Goal: Transaction & Acquisition: Purchase product/service

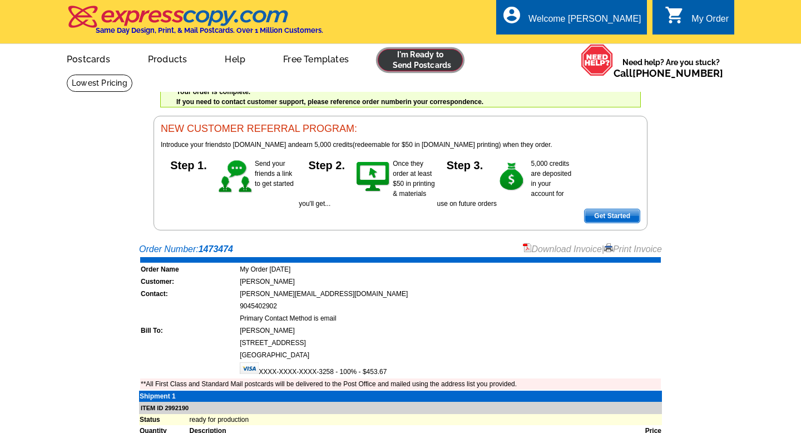
click at [433, 59] on link at bounding box center [419, 60] width 85 height 22
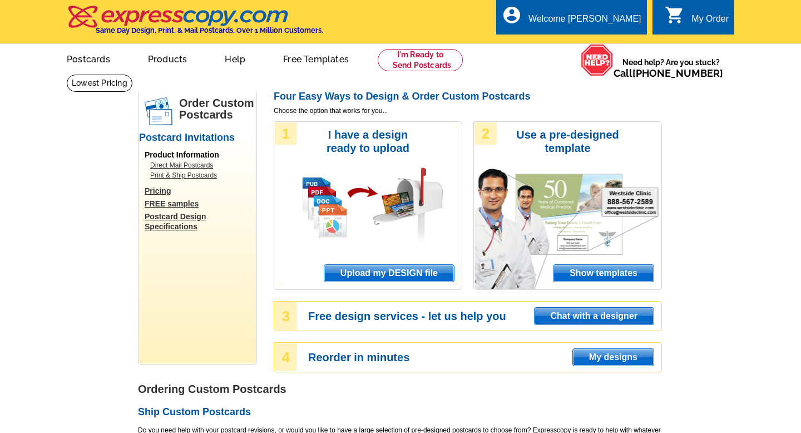
click at [392, 273] on span "Upload my DESIGN file" at bounding box center [389, 273] width 130 height 17
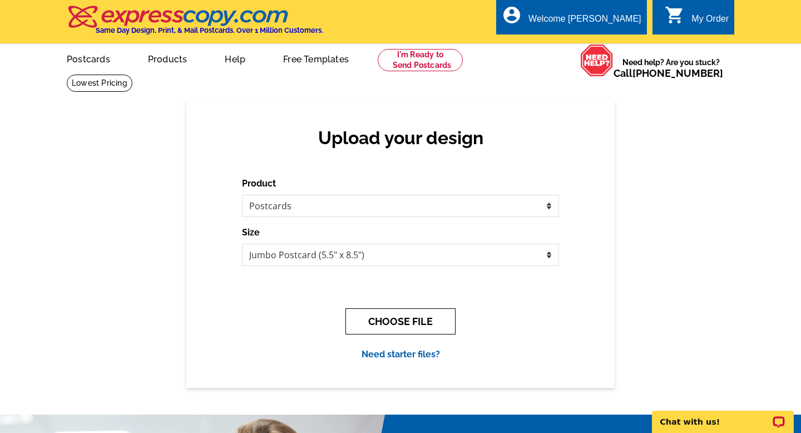
click at [385, 315] on button "CHOOSE FILE" at bounding box center [400, 321] width 110 height 26
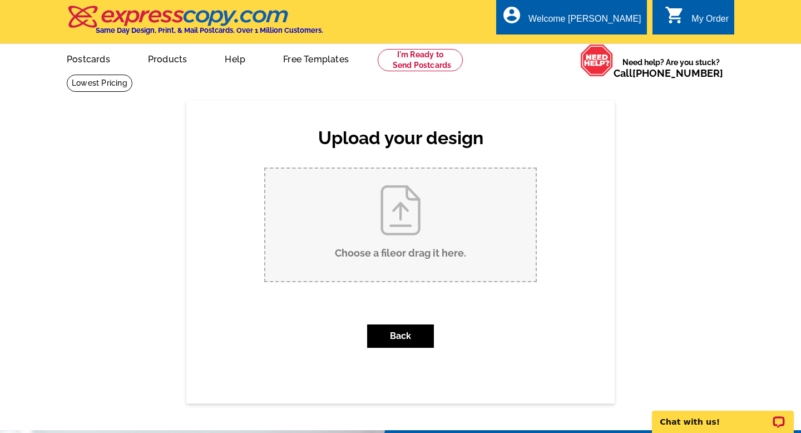
click at [386, 223] on input "Choose a file or drag it here ." at bounding box center [400, 224] width 270 height 112
type input "C:\fakepath\Bailey_Jumbo_AtlantisCircle_v1.pdf"
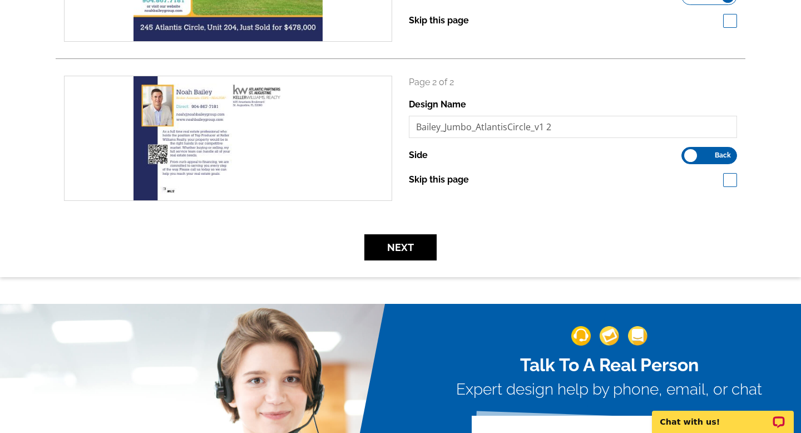
scroll to position [271, 0]
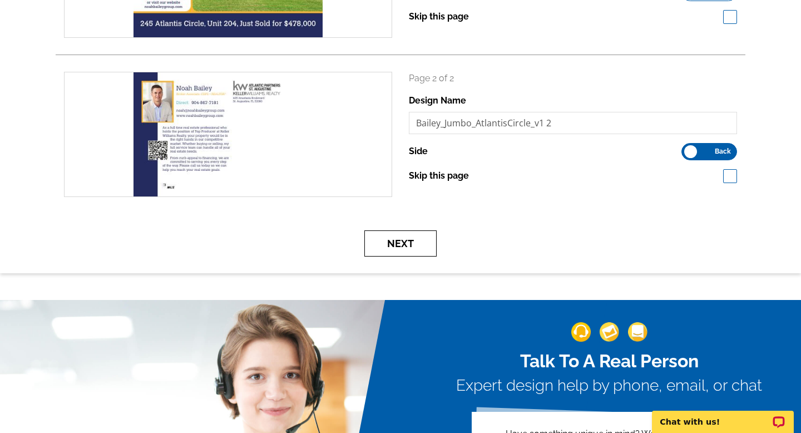
click at [415, 247] on button "Next" at bounding box center [400, 243] width 72 height 26
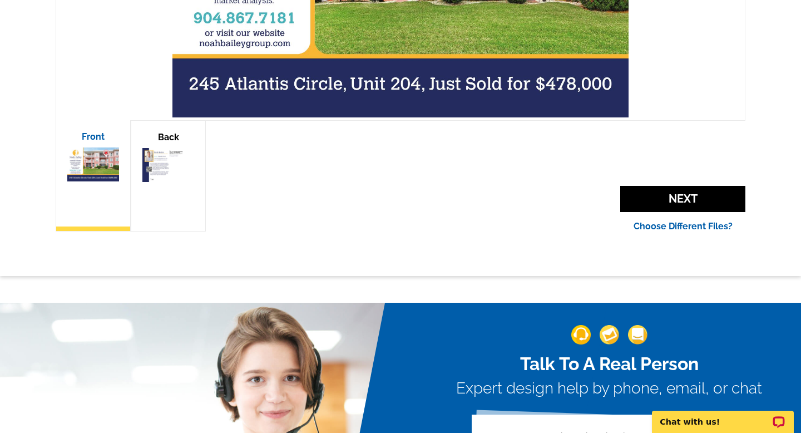
scroll to position [370, 0]
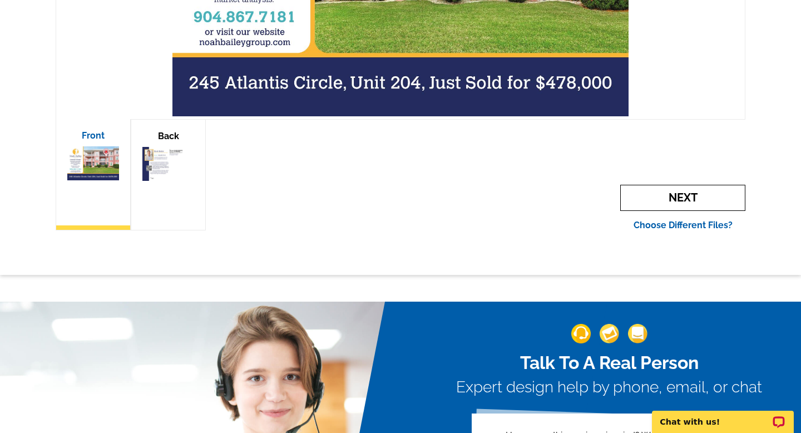
click at [670, 192] on span "Next" at bounding box center [682, 198] width 125 height 26
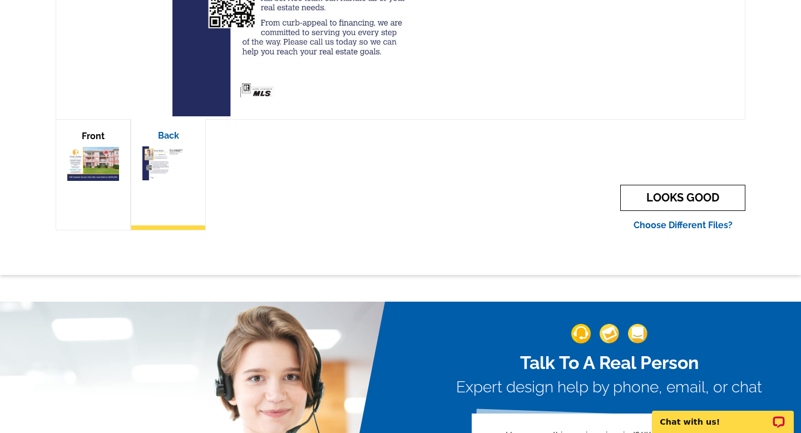
click at [670, 192] on link "LOOKS GOOD" at bounding box center [682, 198] width 125 height 26
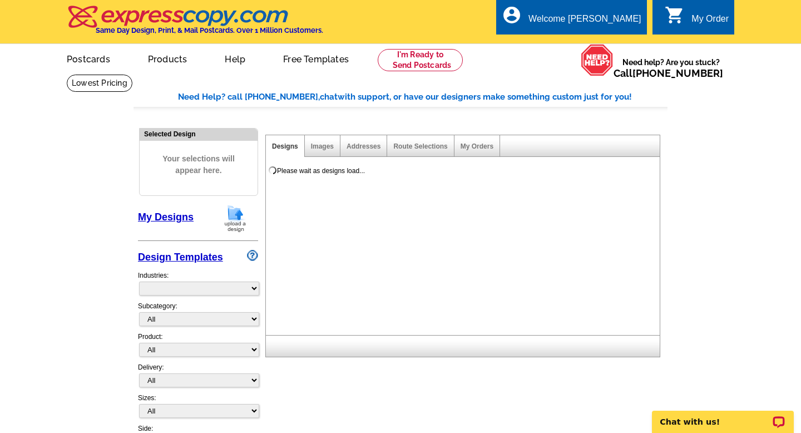
select select "785"
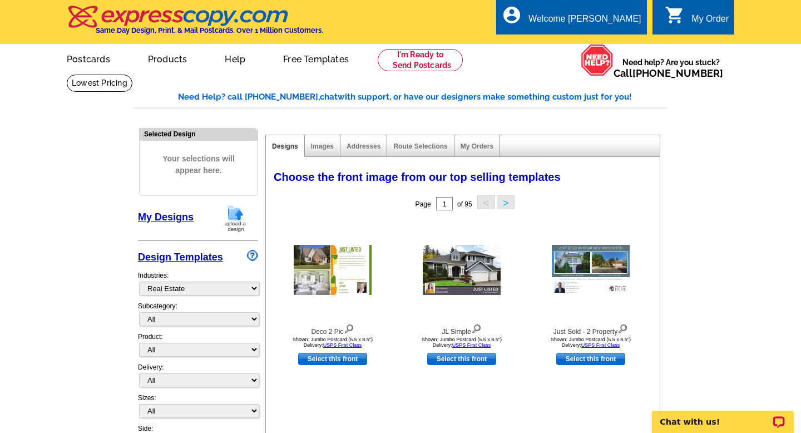
click at [171, 220] on link "My Designs" at bounding box center [166, 216] width 56 height 11
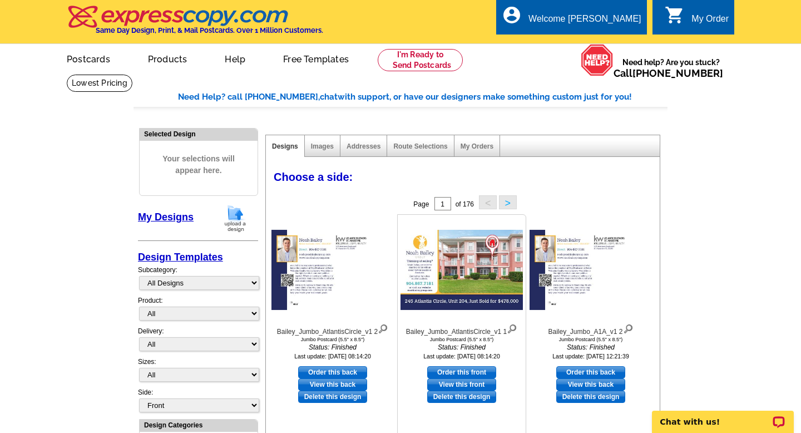
click at [464, 369] on link "Order this front" at bounding box center [461, 372] width 69 height 12
select select "2"
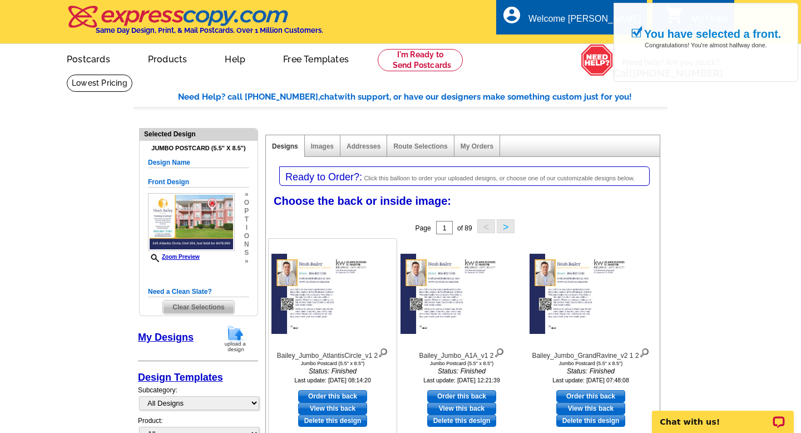
click at [352, 393] on link "Order this back" at bounding box center [332, 396] width 69 height 12
select select "front"
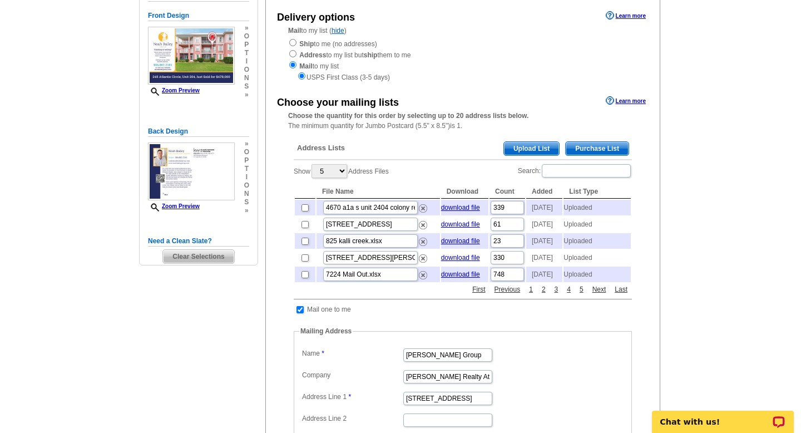
scroll to position [127, 0]
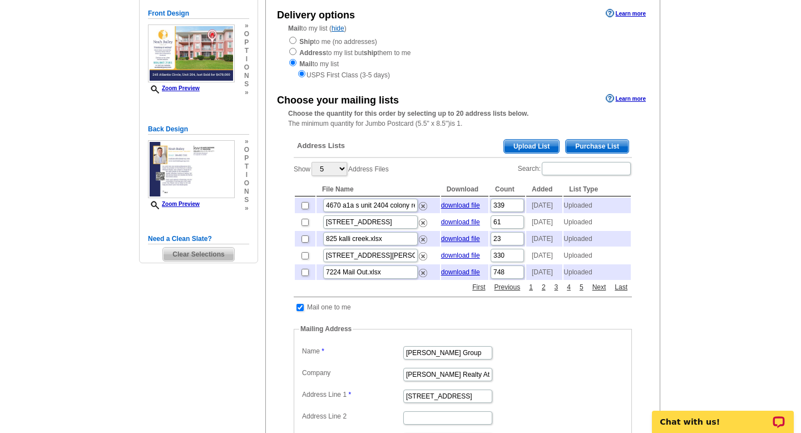
click at [539, 142] on span "Upload List" at bounding box center [531, 146] width 55 height 13
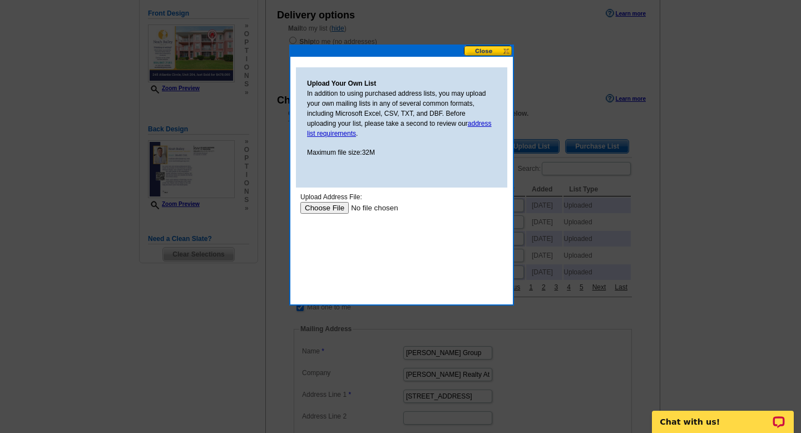
scroll to position [0, 0]
click at [337, 205] on input "file" at bounding box center [370, 208] width 141 height 12
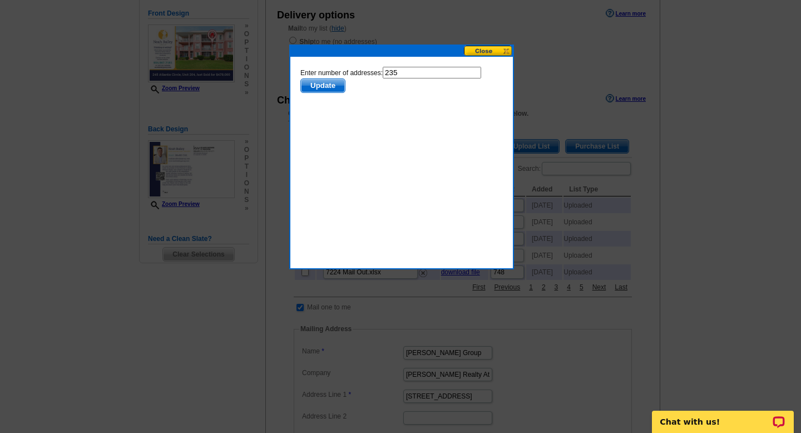
click at [329, 88] on span "Update" at bounding box center [323, 85] width 44 height 13
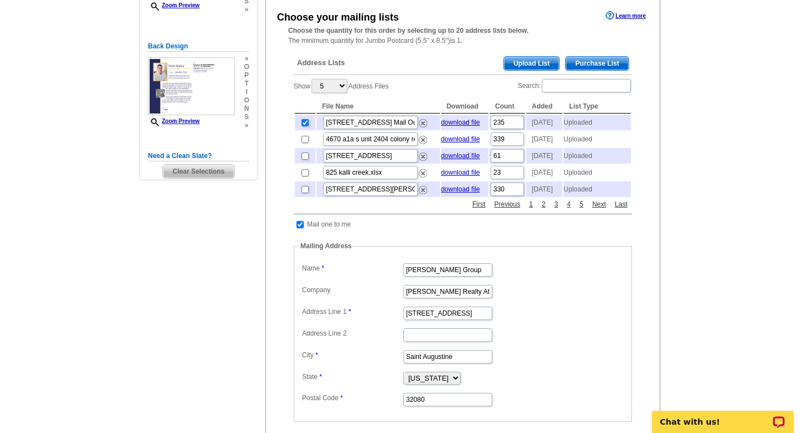
scroll to position [215, 0]
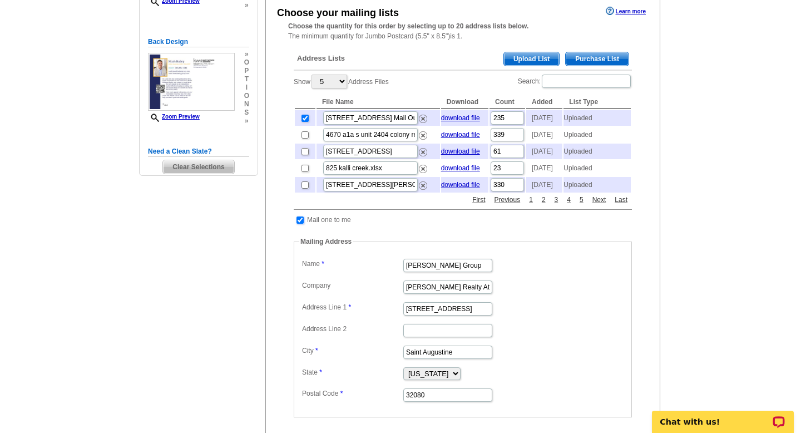
click at [300, 223] on input "checkbox" at bounding box center [299, 219] width 7 height 7
checkbox input "false"
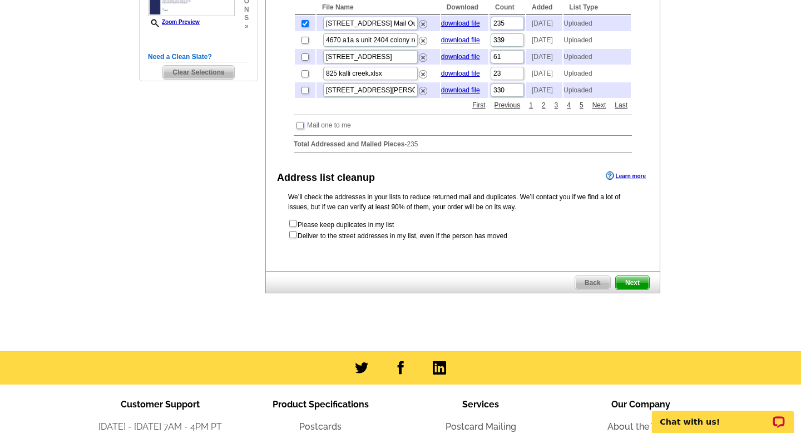
scroll to position [310, 0]
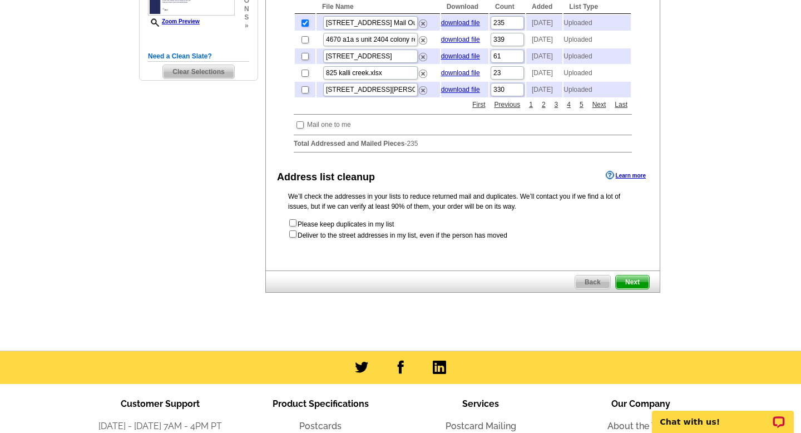
click at [634, 289] on span "Next" at bounding box center [631, 281] width 33 height 13
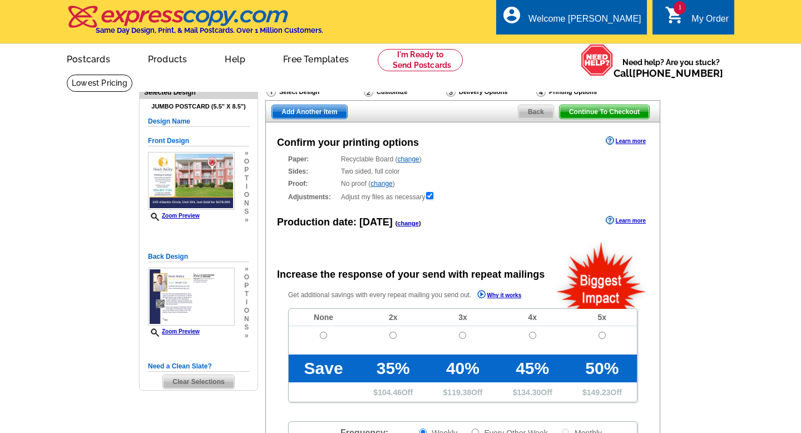
radio input "false"
click at [323, 335] on input "radio" at bounding box center [323, 334] width 7 height 7
radio input "true"
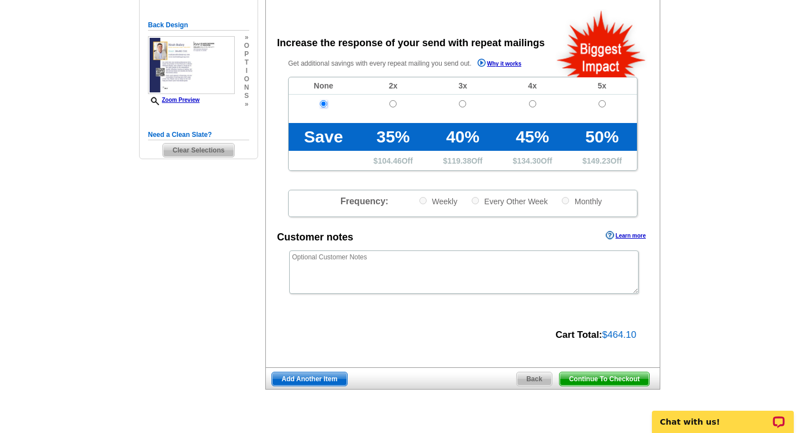
scroll to position [242, 0]
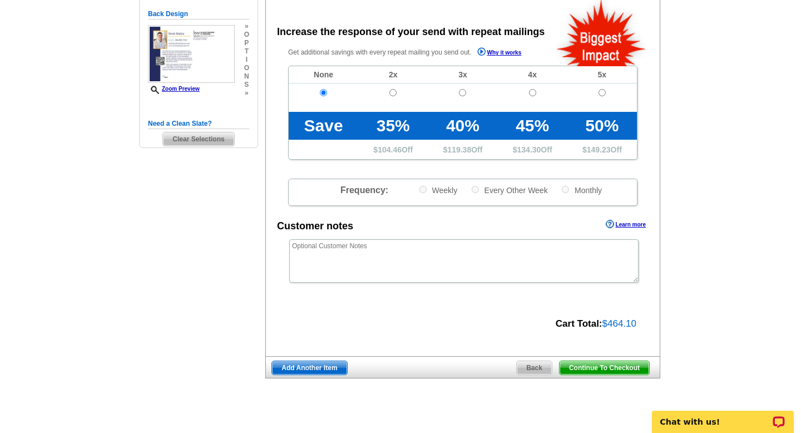
click at [605, 367] on span "Continue To Checkout" at bounding box center [604, 367] width 90 height 13
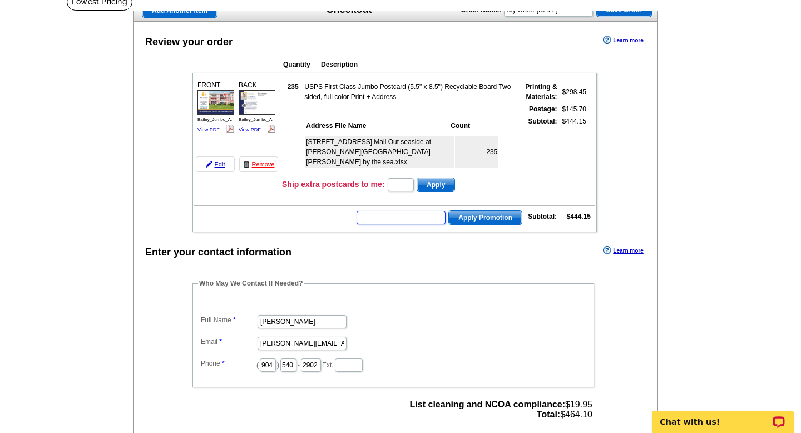
click at [396, 220] on input "text" at bounding box center [400, 217] width 89 height 13
paste input "CC2330"
type input "CC2330"
click at [483, 213] on span "Apply Promotion" at bounding box center [485, 217] width 73 height 13
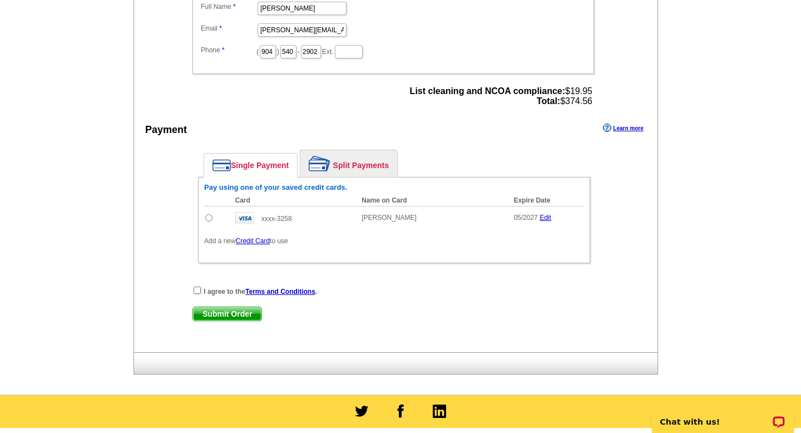
scroll to position [442, 0]
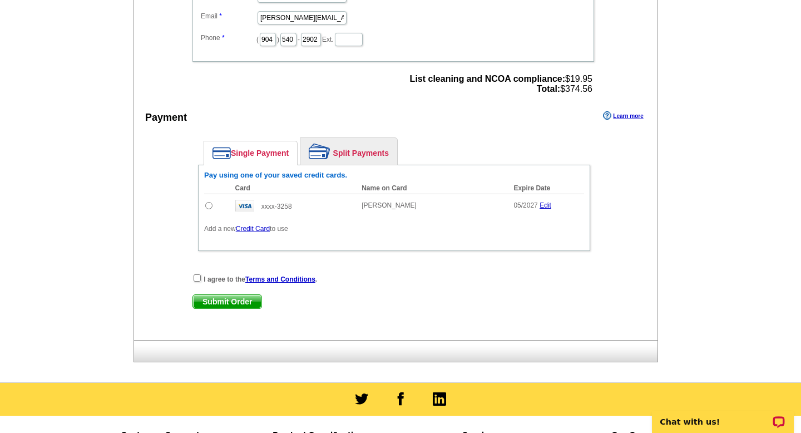
click at [210, 205] on input "radio" at bounding box center [208, 205] width 7 height 7
radio input "true"
click at [196, 276] on input "checkbox" at bounding box center [196, 277] width 7 height 7
checkbox input "true"
click at [583, 88] on span "List cleaning and NCOA compliance: $19.95 Total: $374.56" at bounding box center [501, 84] width 182 height 20
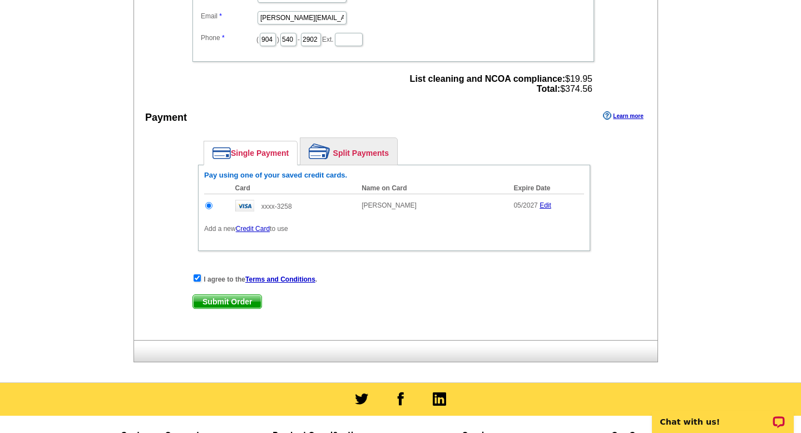
click at [583, 88] on span "List cleaning and NCOA compliance: $19.95 Total: $374.56" at bounding box center [501, 84] width 182 height 20
copy span "374.56"
click at [228, 296] on span "Submit Order" at bounding box center [227, 301] width 68 height 13
